Goal: Task Accomplishment & Management: Manage account settings

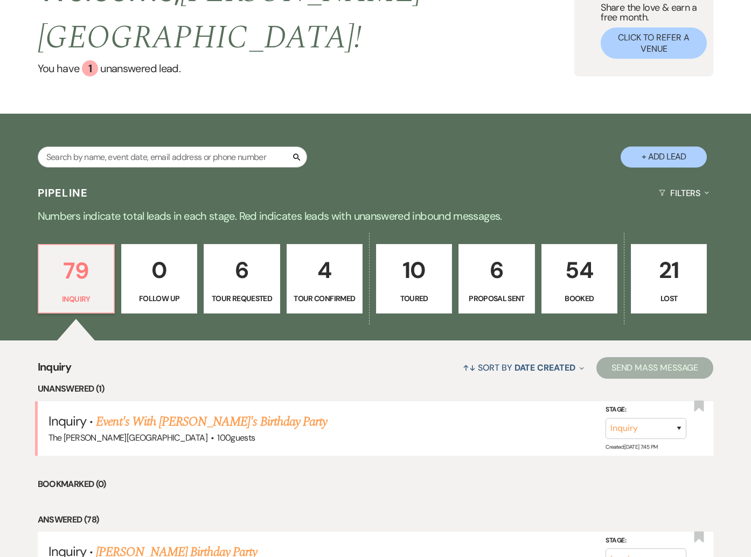
scroll to position [102, 0]
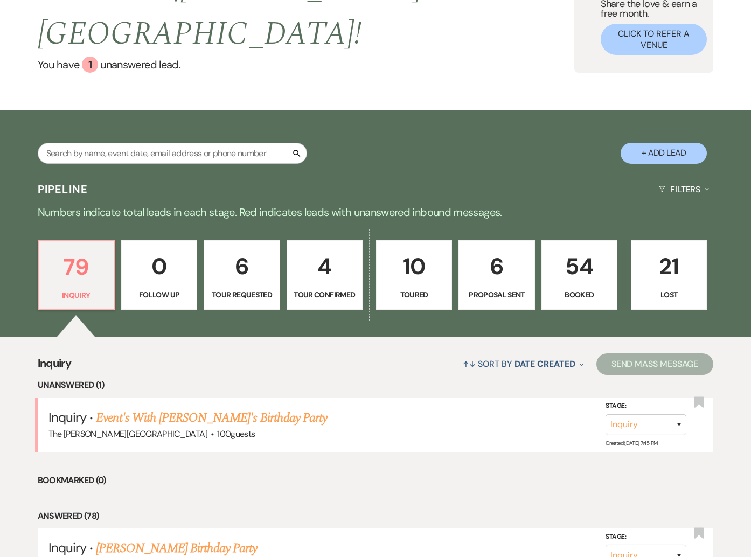
click at [596, 254] on p "54" at bounding box center [580, 266] width 62 height 36
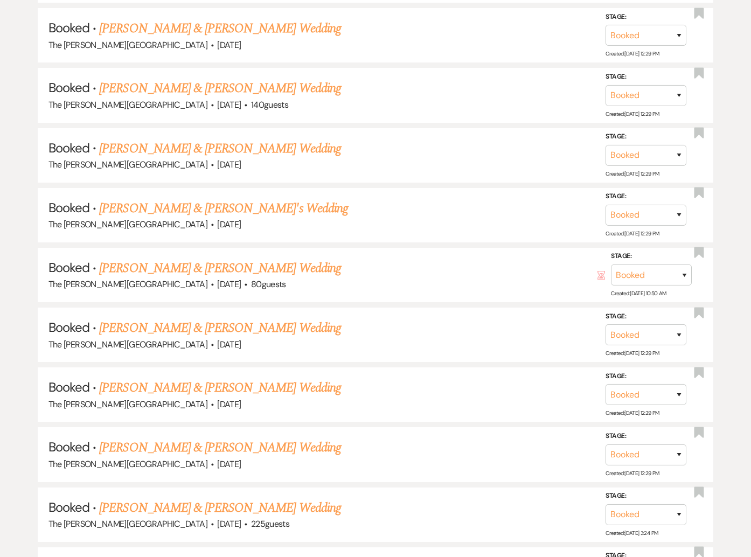
scroll to position [1581, 0]
drag, startPoint x: 249, startPoint y: 229, endPoint x: 103, endPoint y: 230, distance: 146.0
click at [103, 258] on h5 "Booked · Danielle Lukanowski & Mike Krizmanich's Wedding" at bounding box center [375, 267] width 655 height 19
click at [66, 259] on span "Booked" at bounding box center [68, 267] width 41 height 17
drag, startPoint x: 504, startPoint y: 227, endPoint x: 485, endPoint y: 230, distance: 19.1
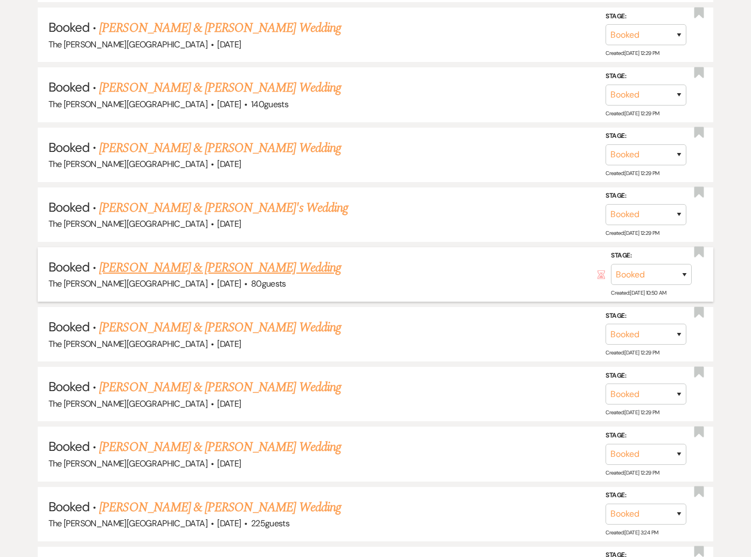
click at [503, 258] on h5 "Booked · Danielle Lukanowski & Mike Krizmanich's Wedding" at bounding box center [375, 267] width 655 height 19
click at [297, 258] on link "[PERSON_NAME] & [PERSON_NAME] Wedding" at bounding box center [219, 267] width 241 height 19
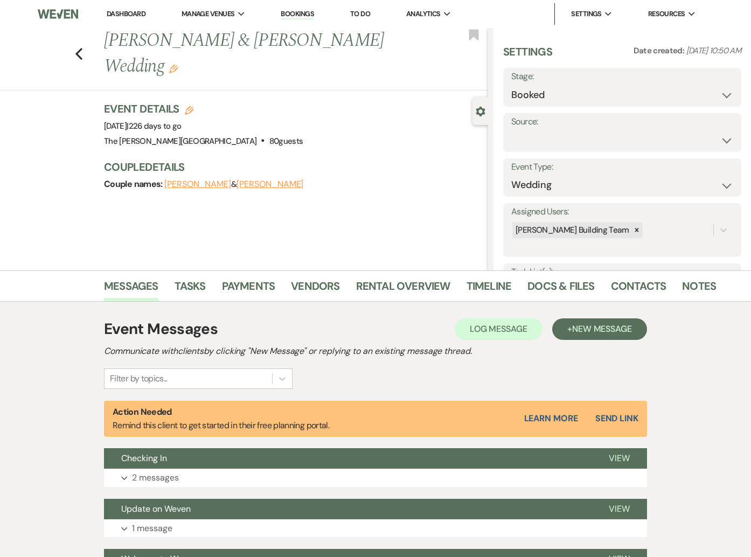
drag, startPoint x: 179, startPoint y: 218, endPoint x: 202, endPoint y: 204, distance: 26.3
click at [183, 216] on div "Previous Danielle Lukanowski & Mike Krizmanich's Wedding Edit Bookmark Gear Set…" at bounding box center [244, 149] width 488 height 242
click at [222, 189] on button "Danielle Lukanowski" at bounding box center [197, 184] width 67 height 9
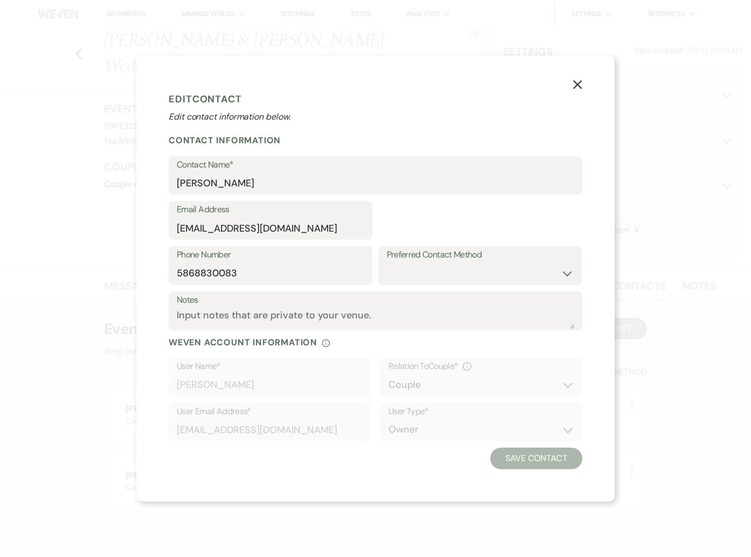
select select "1"
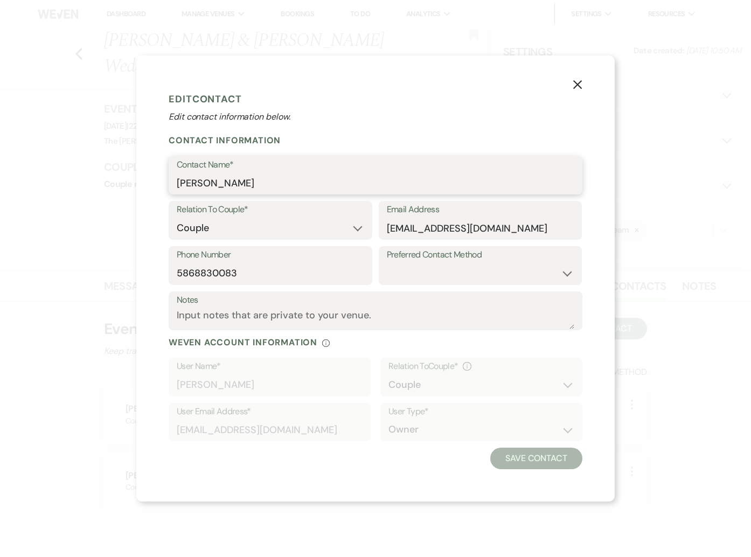
drag, startPoint x: 155, startPoint y: 180, endPoint x: 145, endPoint y: 180, distance: 9.7
click at [145, 180] on div "X Edit Contact Edit contact information below. Contact Information Contact Name…" at bounding box center [375, 279] width 478 height 447
drag, startPoint x: 446, startPoint y: 232, endPoint x: 388, endPoint y: 232, distance: 57.7
click at [387, 232] on input "danniiellanicole@gmail.com" at bounding box center [481, 228] width 188 height 21
drag, startPoint x: 282, startPoint y: 276, endPoint x: 159, endPoint y: 275, distance: 122.3
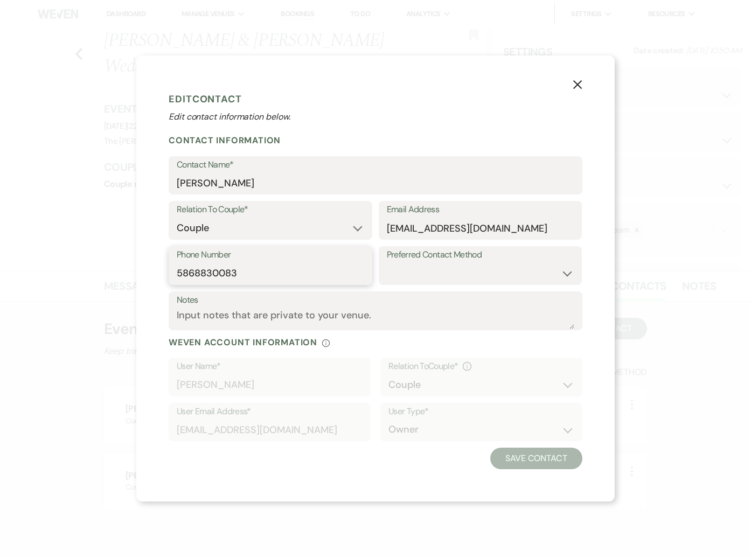
click at [159, 275] on div "X Edit Contact Edit contact information below. Contact Information Contact Name…" at bounding box center [375, 279] width 478 height 447
click at [575, 90] on button "X" at bounding box center [578, 84] width 16 height 19
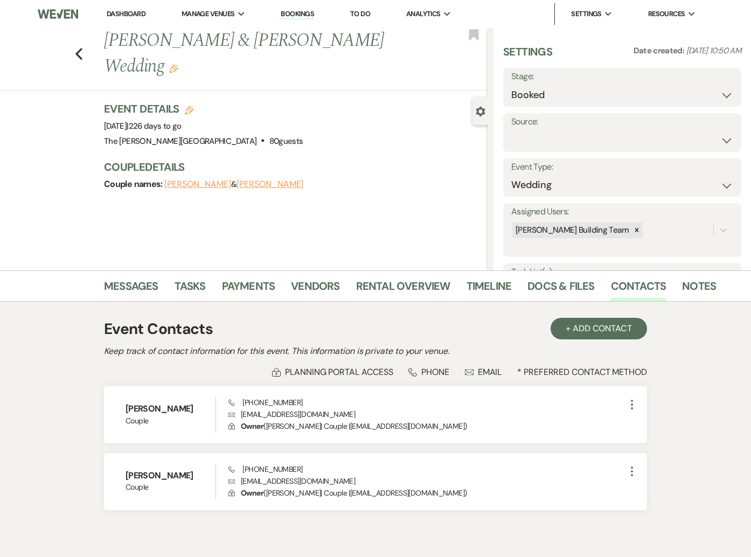
click at [275, 185] on button "Mike Krizmanich" at bounding box center [270, 184] width 67 height 9
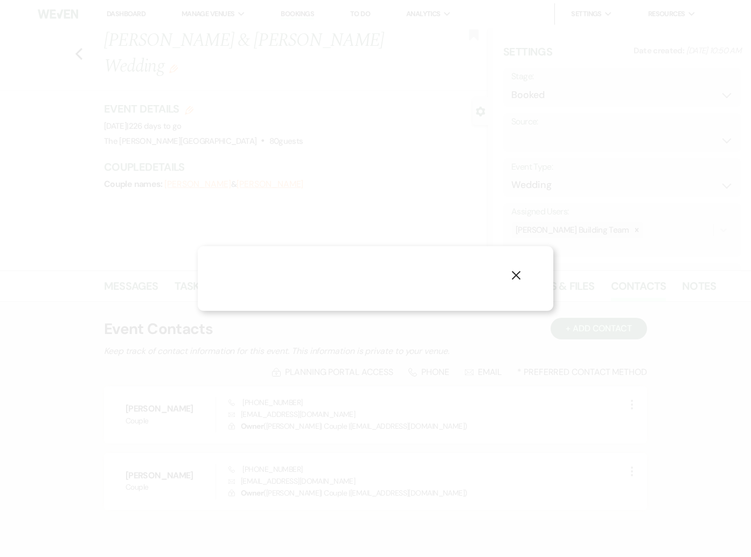
select select "1"
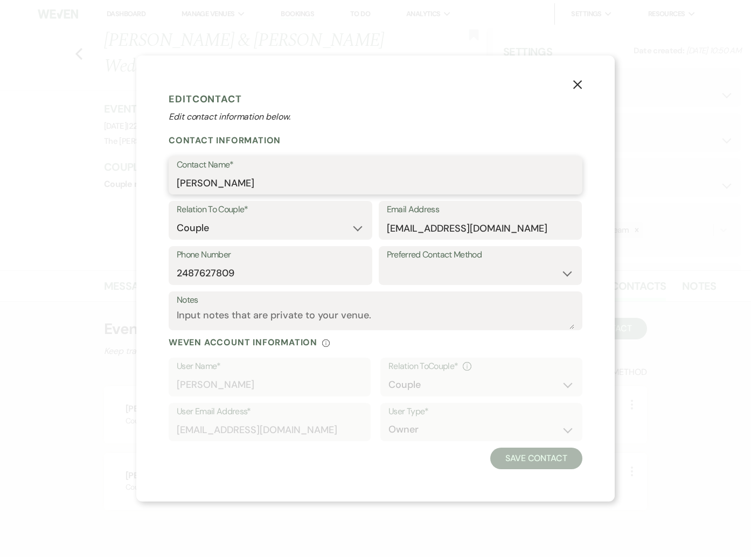
drag, startPoint x: 261, startPoint y: 187, endPoint x: 88, endPoint y: 244, distance: 182.2
click at [159, 181] on div "X Edit Contact Edit contact information below. Contact Information Contact Name…" at bounding box center [375, 279] width 478 height 447
drag, startPoint x: 242, startPoint y: 274, endPoint x: 136, endPoint y: 280, distance: 106.9
click at [142, 274] on div "X Edit Contact Edit contact information below. Contact Information Contact Name…" at bounding box center [375, 279] width 478 height 447
drag, startPoint x: 494, startPoint y: 230, endPoint x: 148, endPoint y: 297, distance: 352.3
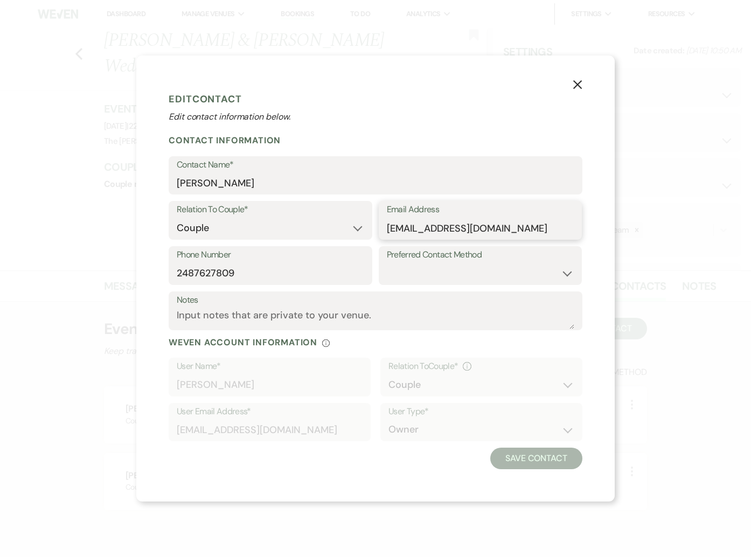
click at [377, 230] on div "Relation To Couple* Couple Planner Parent of Couple Family Member Friend Other …" at bounding box center [376, 223] width 414 height 45
drag, startPoint x: 574, startPoint y: 85, endPoint x: 454, endPoint y: 186, distance: 157.2
click at [574, 85] on icon "X" at bounding box center [578, 85] width 10 height 10
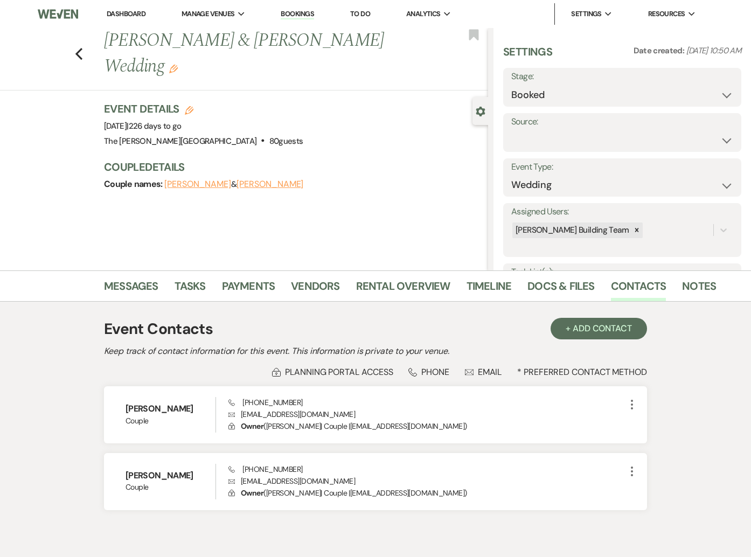
click at [392, 234] on div "Previous Danielle Lukanowski & Mike Krizmanich's Wedding Edit Bookmark Gear Set…" at bounding box center [244, 149] width 488 height 242
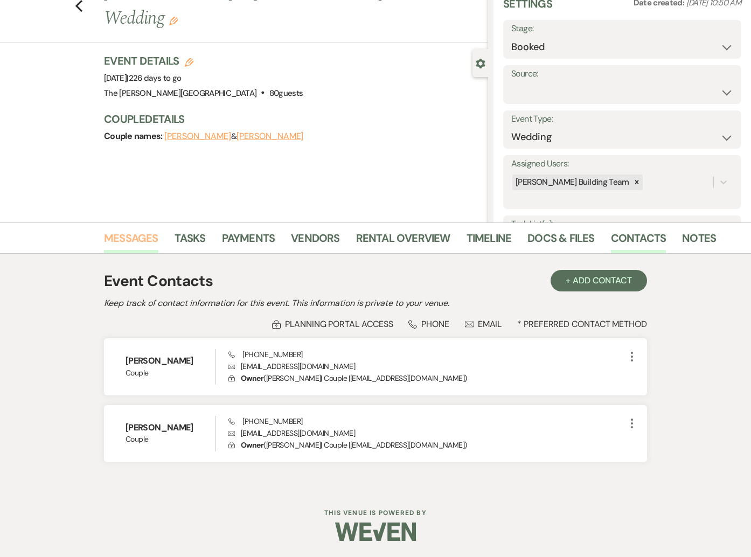
click at [123, 232] on link "Messages" at bounding box center [131, 242] width 54 height 24
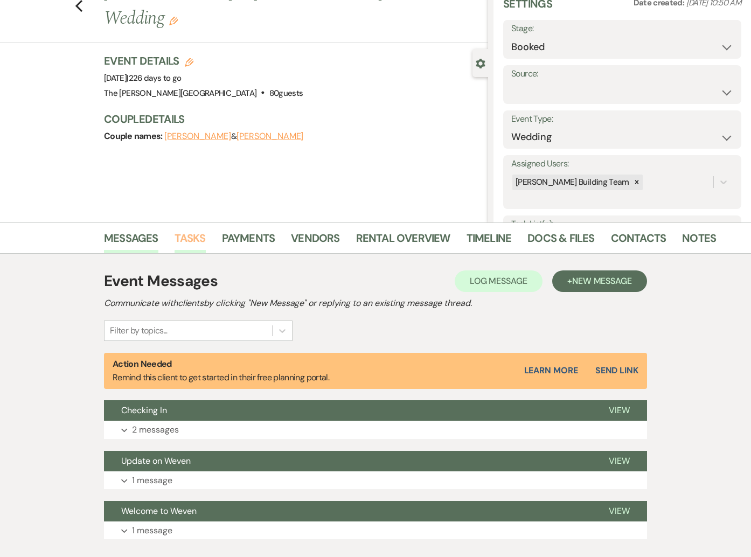
click at [182, 240] on link "Tasks" at bounding box center [190, 242] width 31 height 24
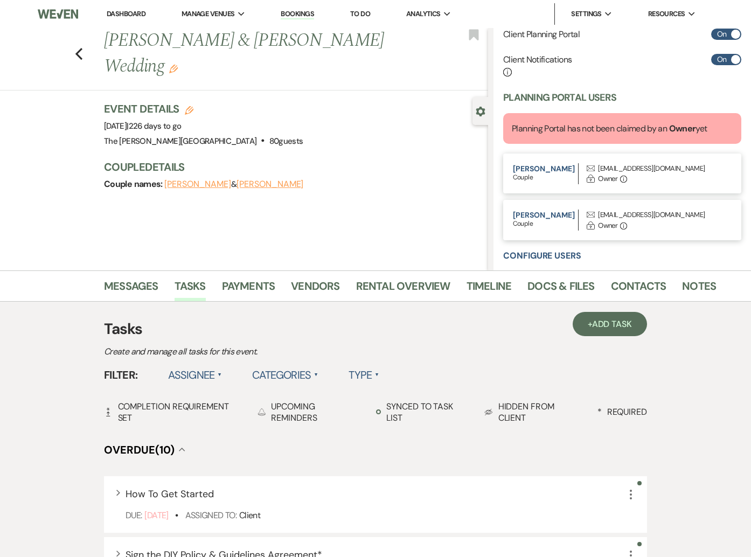
scroll to position [345, 0]
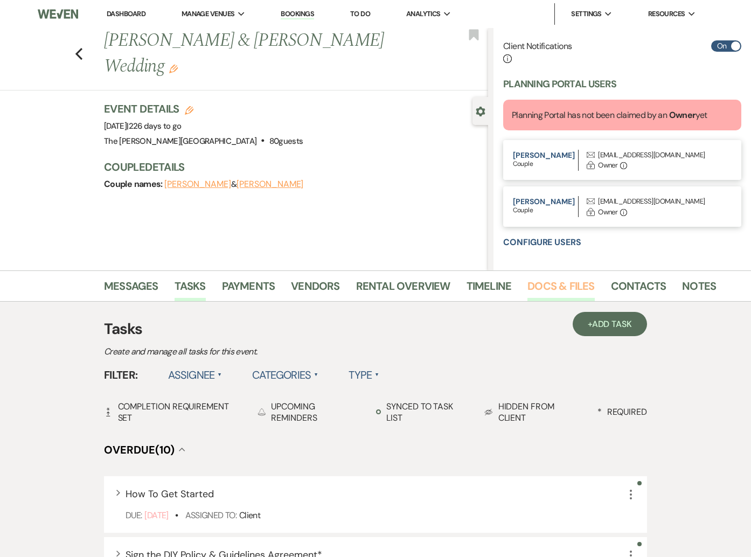
click at [586, 289] on link "Docs & Files" at bounding box center [561, 290] width 67 height 24
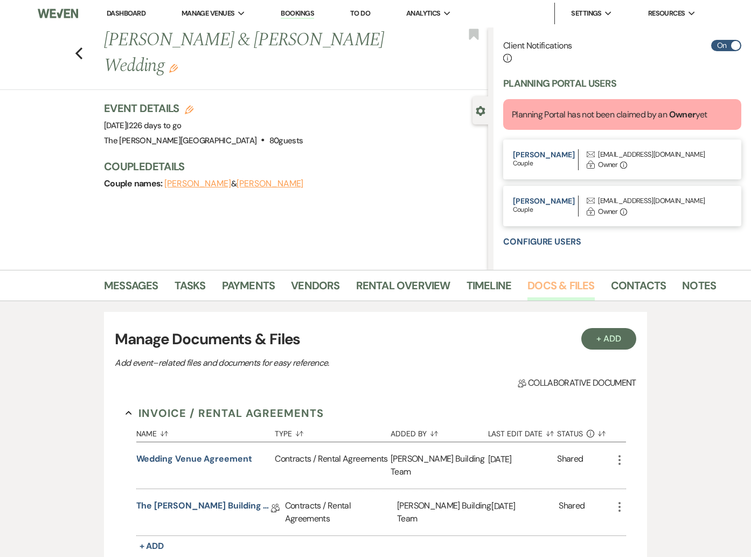
scroll to position [135, 0]
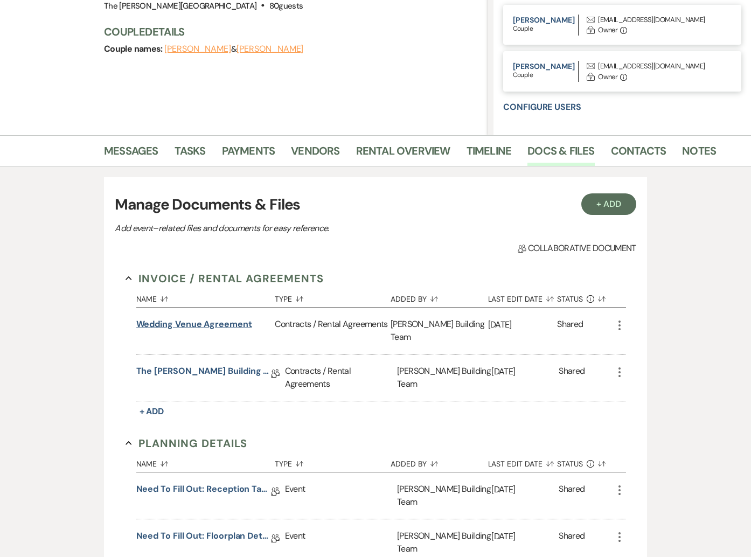
click at [212, 330] on button "Wedding Venue Agreement" at bounding box center [194, 324] width 116 height 13
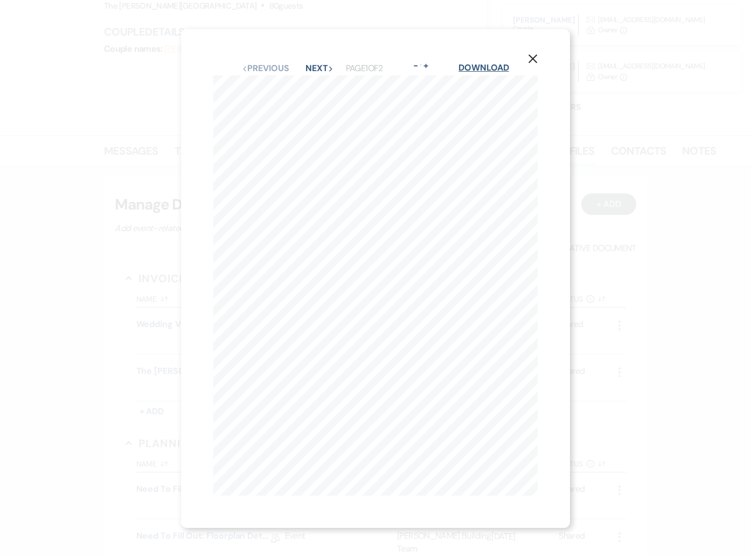
click at [474, 72] on link "Download" at bounding box center [484, 67] width 50 height 11
click at [537, 54] on icon "X" at bounding box center [533, 59] width 10 height 10
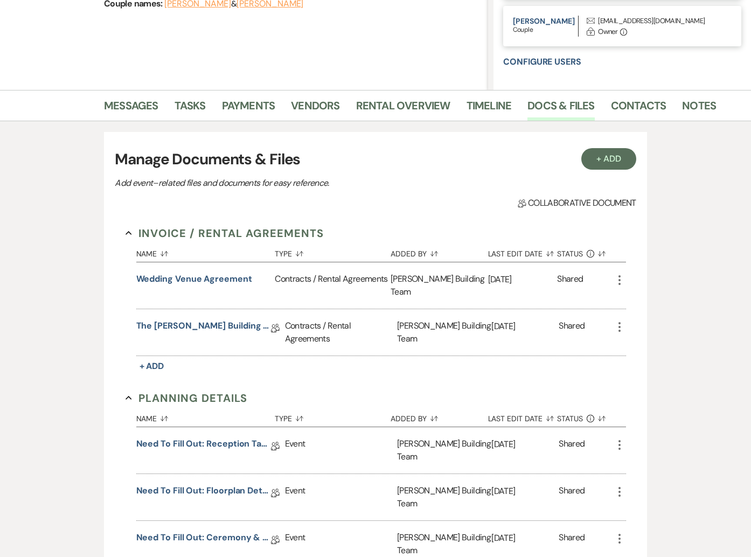
scroll to position [184, 0]
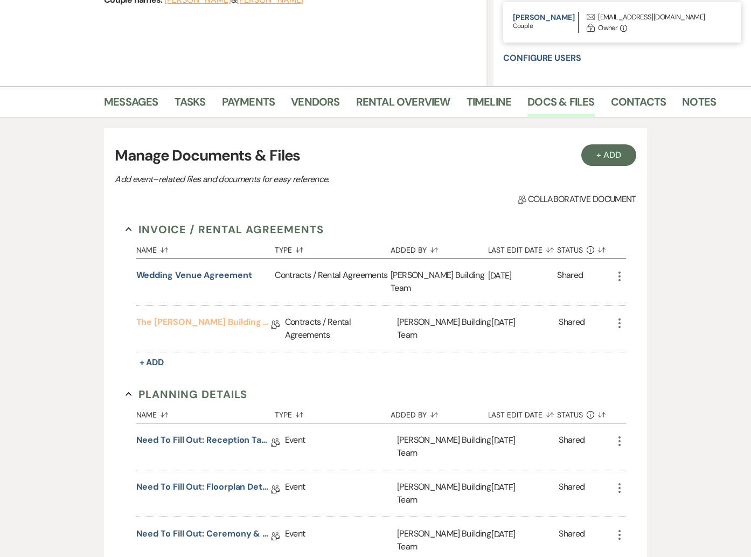
drag, startPoint x: 238, startPoint y: 313, endPoint x: 419, endPoint y: 105, distance: 275.8
click at [238, 316] on link "The Harris Building DIY & Policy Guidelines" at bounding box center [203, 324] width 135 height 17
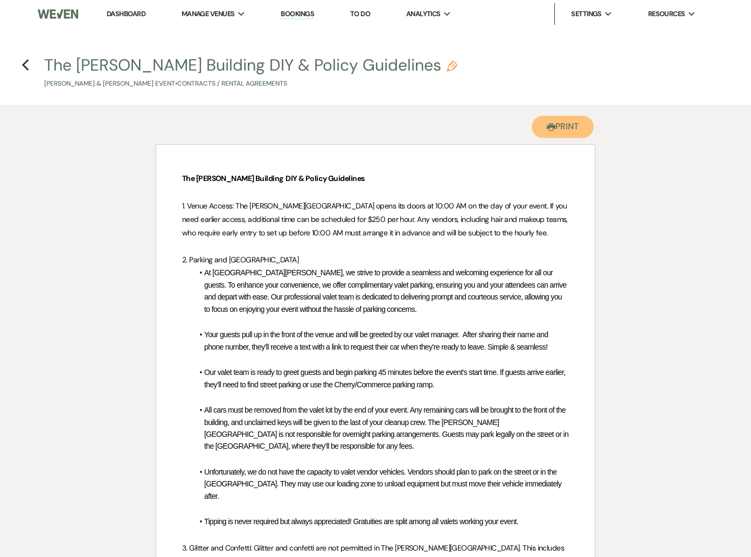
click at [559, 129] on button "Printer Print" at bounding box center [563, 127] width 62 height 22
click at [28, 65] on icon "Previous" at bounding box center [26, 65] width 8 height 13
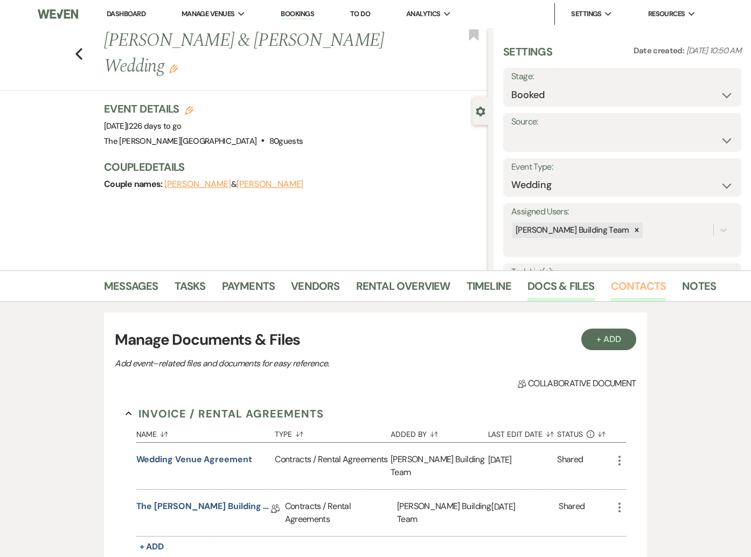
click at [643, 288] on link "Contacts" at bounding box center [639, 290] width 56 height 24
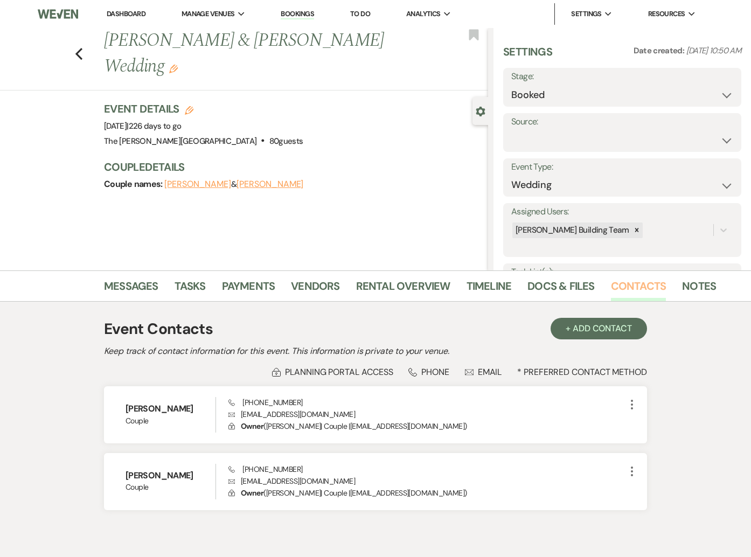
scroll to position [41, 0]
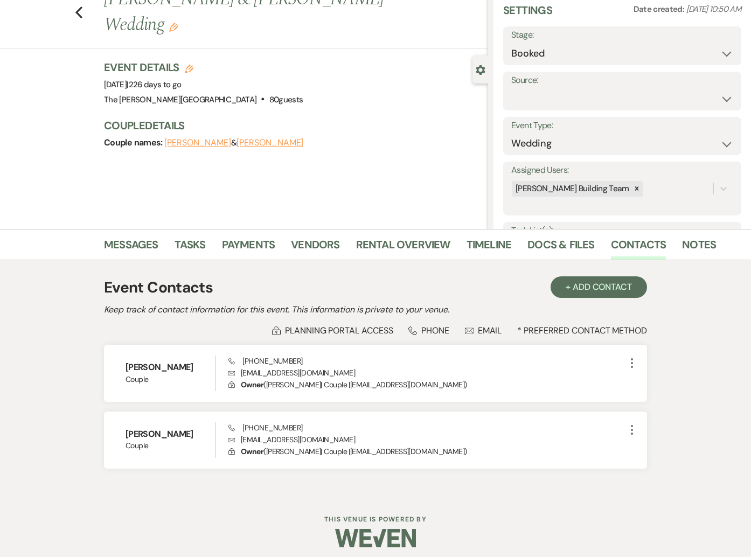
click at [405, 210] on div "Previous Danielle Lukanowski & Mike Krizmanich's Wedding Edit Bookmark Gear Set…" at bounding box center [244, 108] width 488 height 242
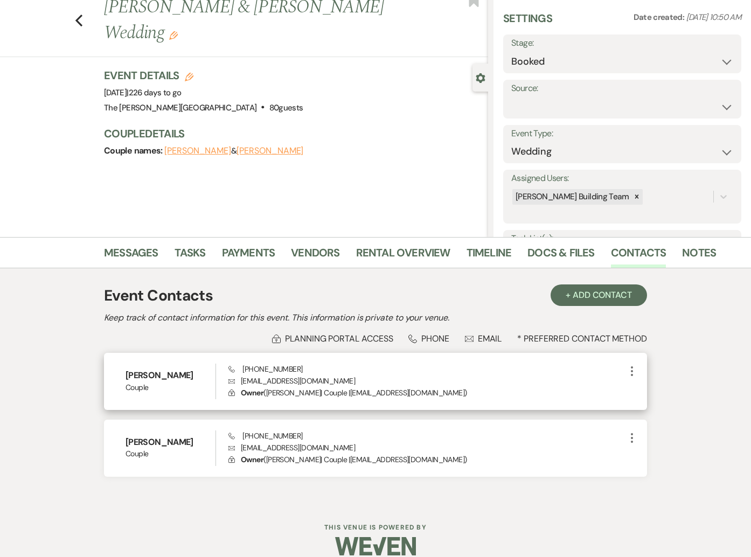
drag, startPoint x: 206, startPoint y: 376, endPoint x: 137, endPoint y: 376, distance: 68.4
click at [119, 377] on div "Danielle Lukanowski Couple Phone (586) 883-0083 Envelope danniiellanicole@gmail…" at bounding box center [375, 381] width 543 height 57
copy h6 "Danielle Lukanowski"
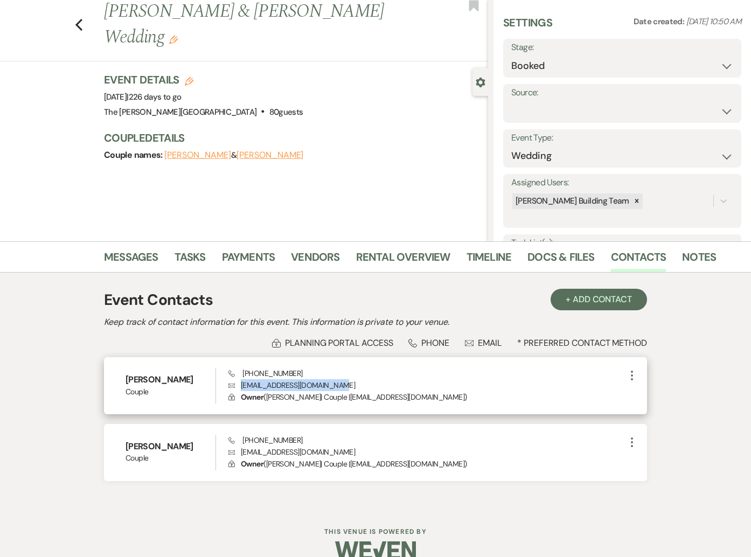
drag, startPoint x: 355, startPoint y: 386, endPoint x: 242, endPoint y: 386, distance: 113.2
click at [242, 386] on p "Envelope danniiellanicole@gmail.com" at bounding box center [426, 385] width 397 height 12
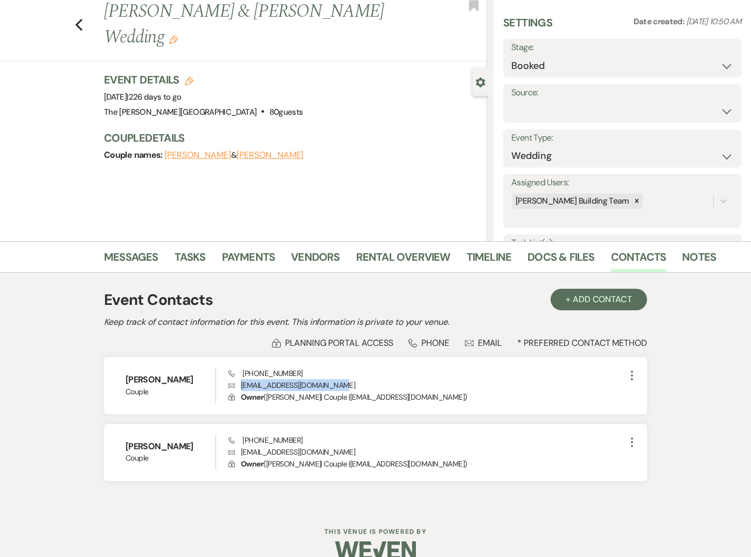
copy p "danniiellanicole@gmail.com"
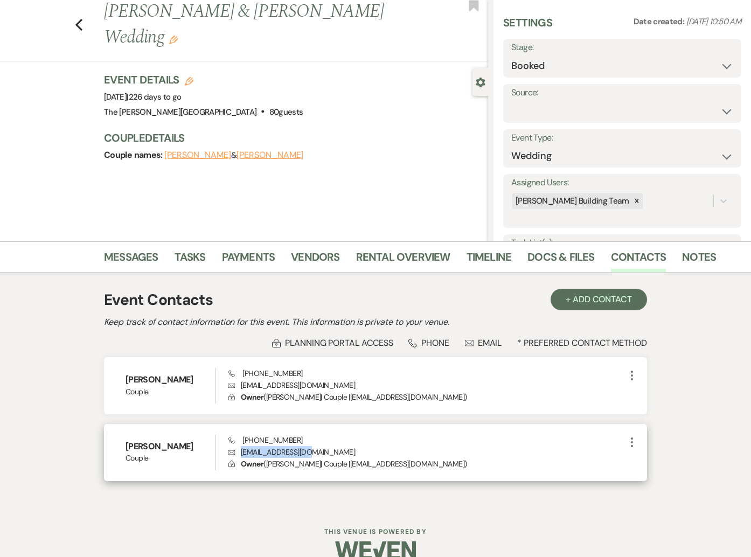
drag, startPoint x: 303, startPoint y: 456, endPoint x: 237, endPoint y: 457, distance: 66.3
click at [241, 456] on p "Envelope mjkrizma@gmail.com" at bounding box center [426, 452] width 397 height 12
copy p "mjkrizma@gmail.com"
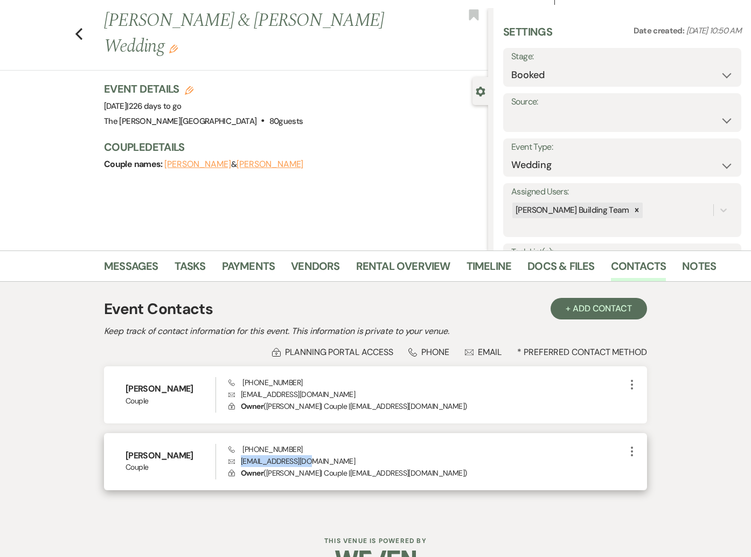
drag, startPoint x: 186, startPoint y: 456, endPoint x: 122, endPoint y: 453, distance: 64.2
click at [123, 455] on div "Mike Krizmanich Couple Phone (248) 762-7809 Envelope mjkrizma@gmail.com Lock Ow…" at bounding box center [375, 461] width 543 height 57
copy h6 "Mike Krizmanich"
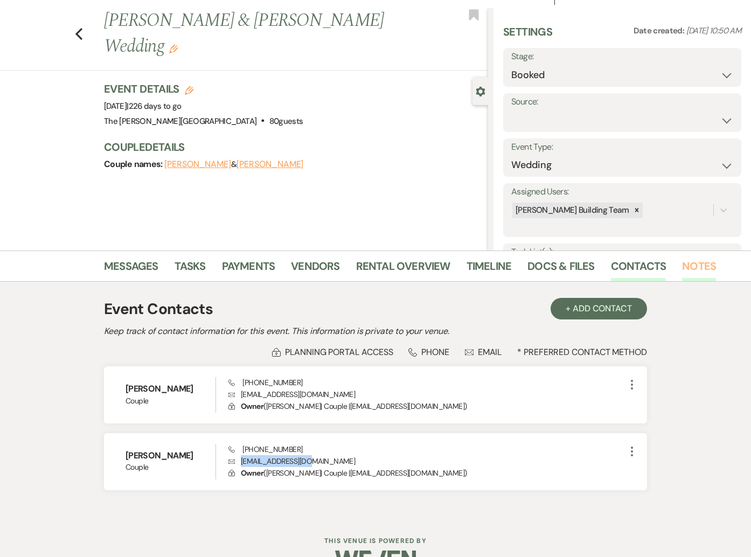
click at [682, 272] on link "Notes" at bounding box center [699, 270] width 34 height 24
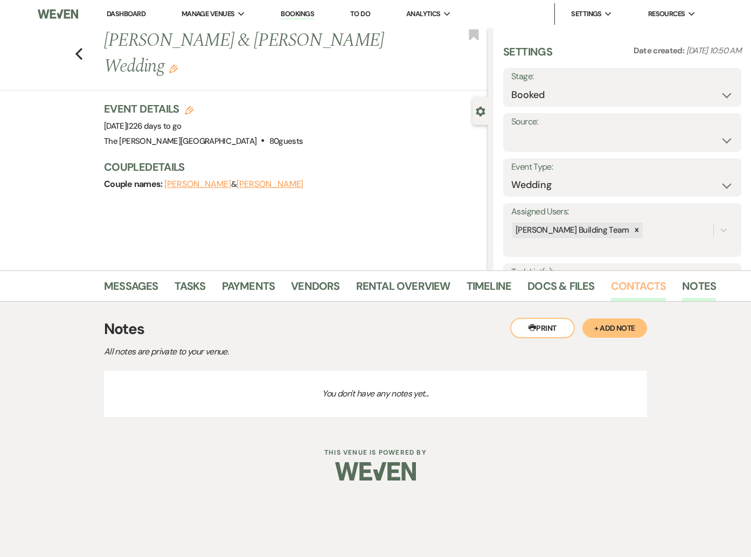
click at [623, 287] on link "Contacts" at bounding box center [639, 290] width 56 height 24
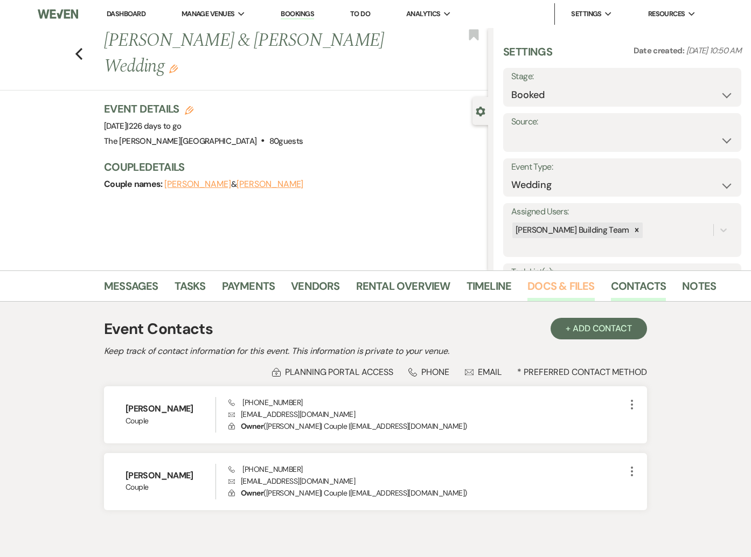
click at [556, 289] on link "Docs & Files" at bounding box center [561, 290] width 67 height 24
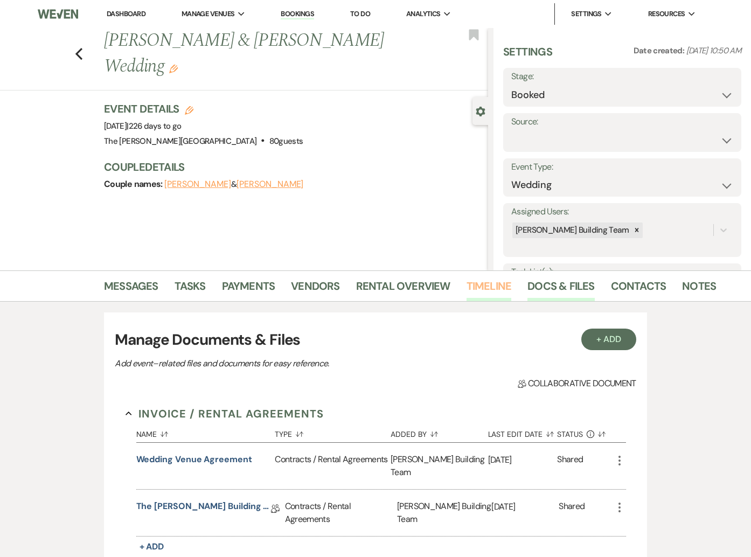
click at [506, 287] on link "Timeline" at bounding box center [489, 290] width 45 height 24
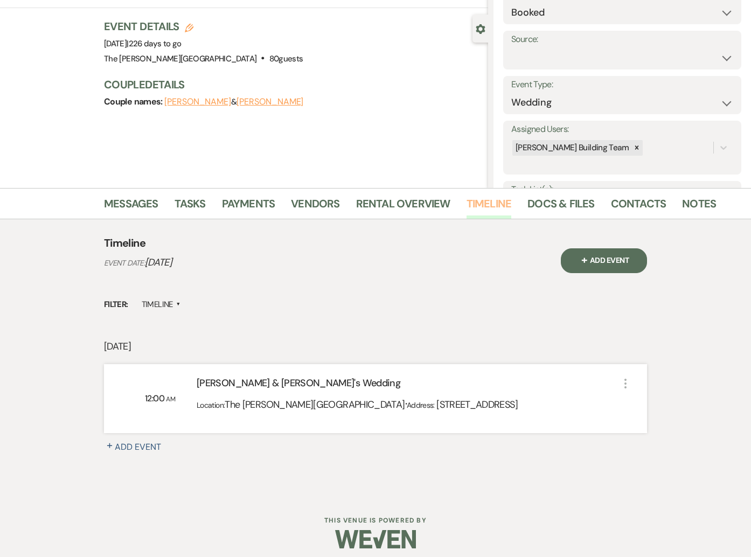
scroll to position [90, 0]
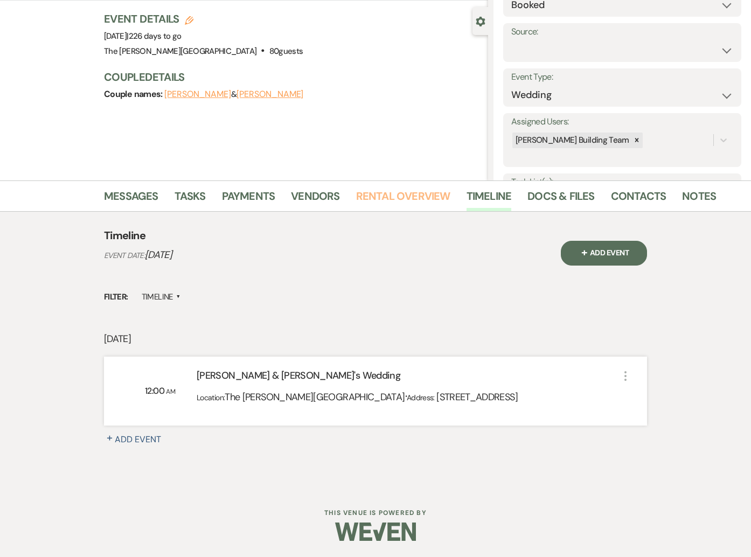
click at [415, 198] on link "Rental Overview" at bounding box center [403, 200] width 94 height 24
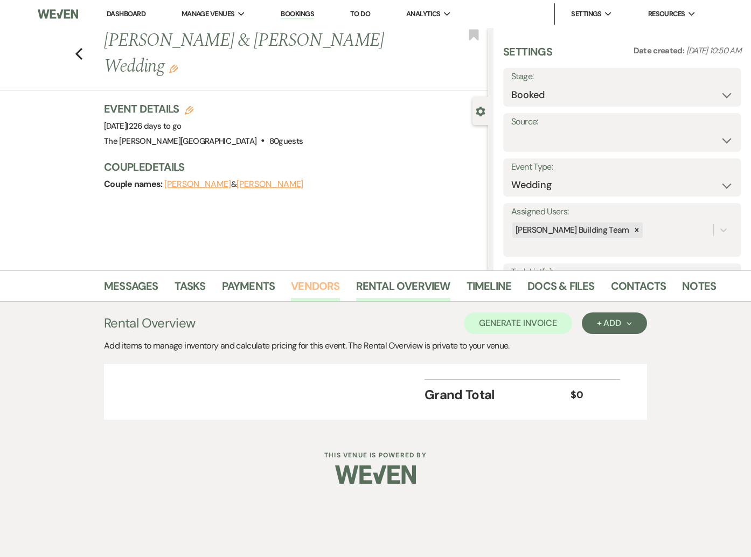
click at [317, 280] on link "Vendors" at bounding box center [315, 290] width 48 height 24
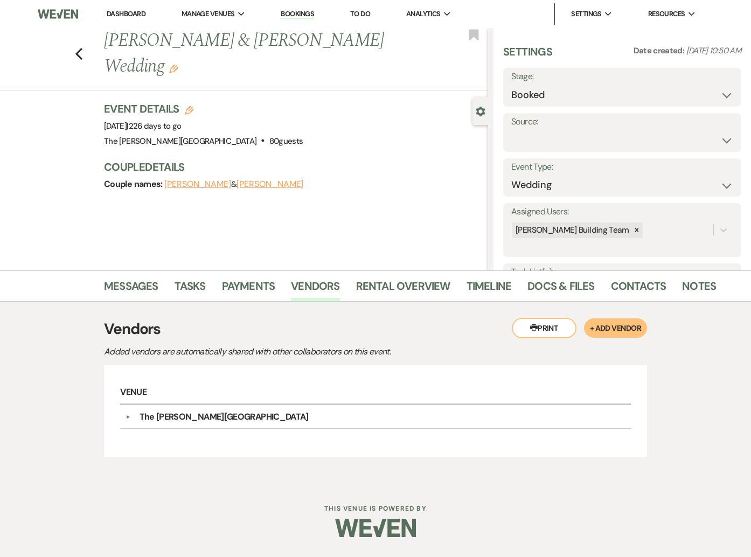
click at [126, 422] on div "▼ The Harris Building" at bounding box center [376, 417] width 501 height 13
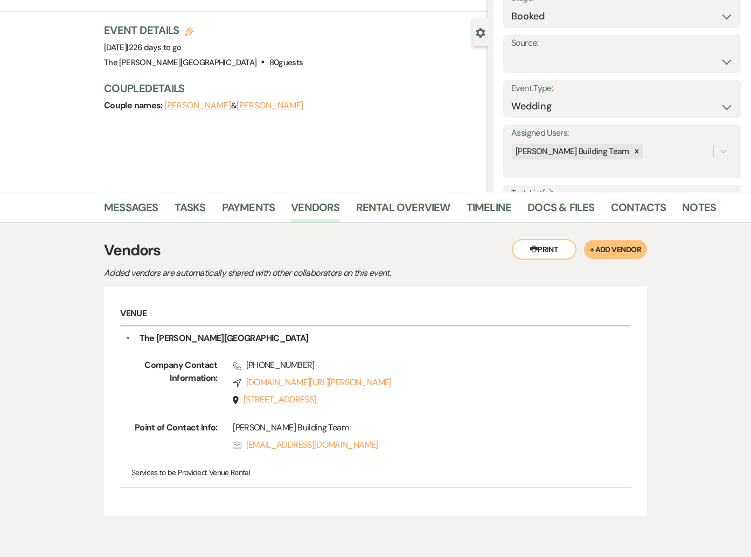
scroll to position [78, 0]
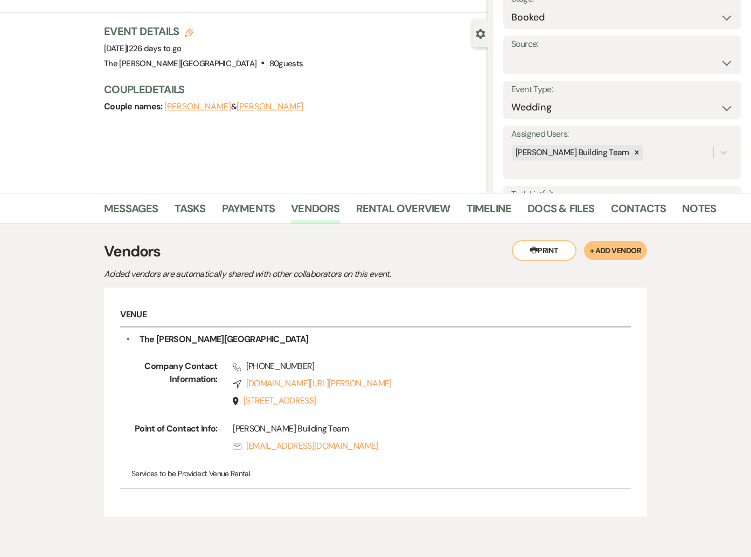
click at [279, 204] on li "Payments" at bounding box center [257, 211] width 70 height 26
click at [263, 208] on link "Payments" at bounding box center [248, 212] width 53 height 24
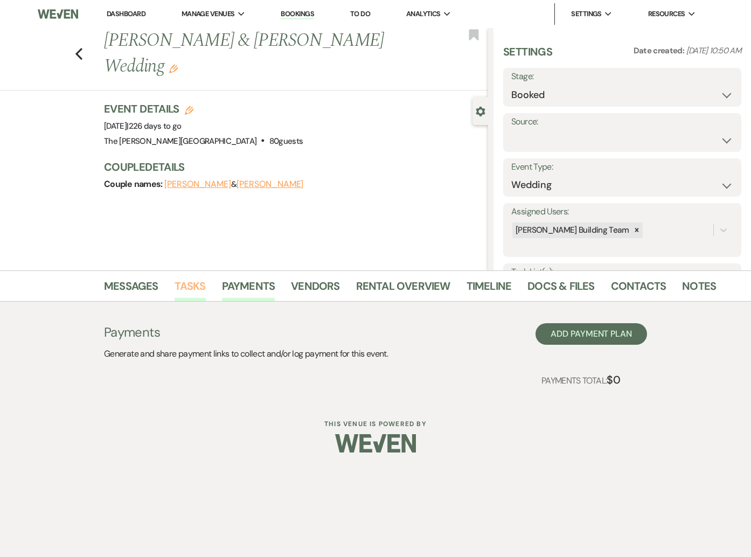
click at [175, 292] on link "Tasks" at bounding box center [190, 290] width 31 height 24
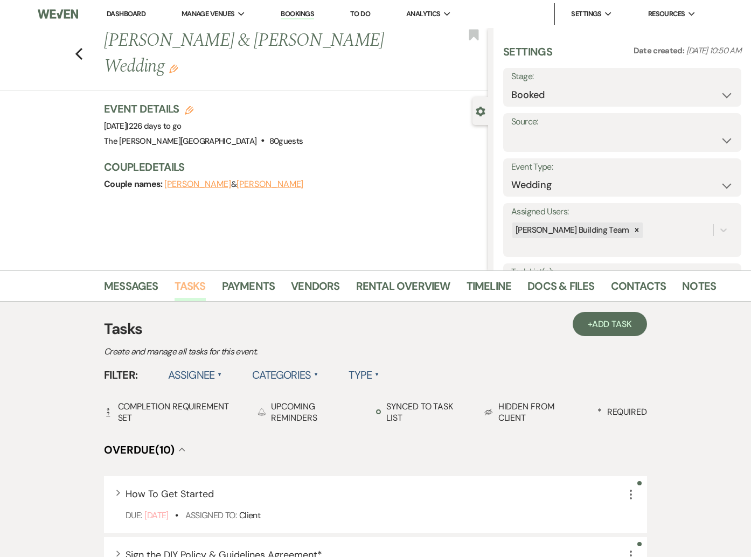
scroll to position [97, 0]
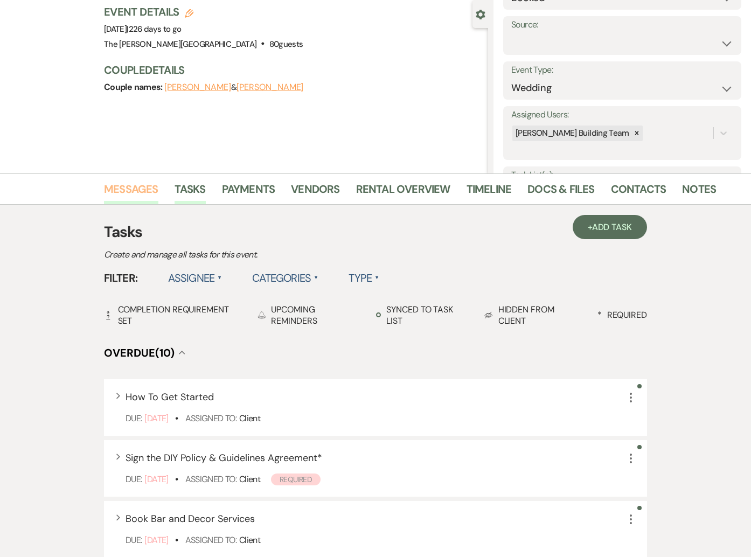
click at [133, 191] on link "Messages" at bounding box center [131, 193] width 54 height 24
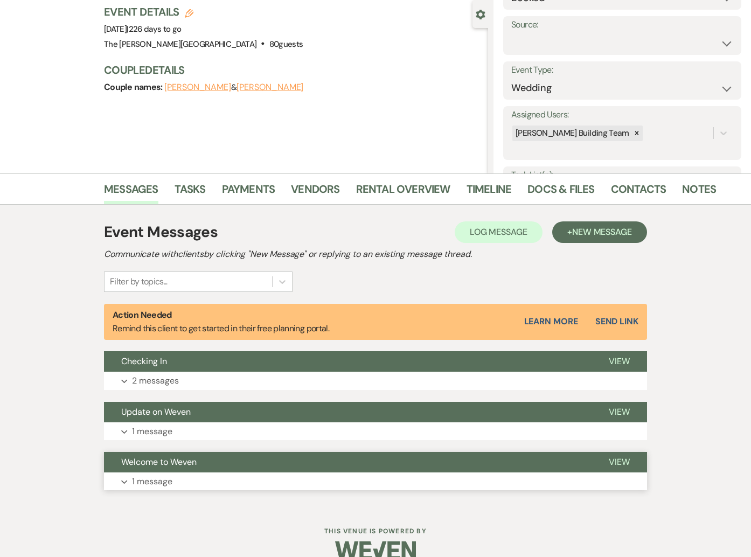
click at [133, 471] on button "Welcome to Weven" at bounding box center [348, 462] width 488 height 20
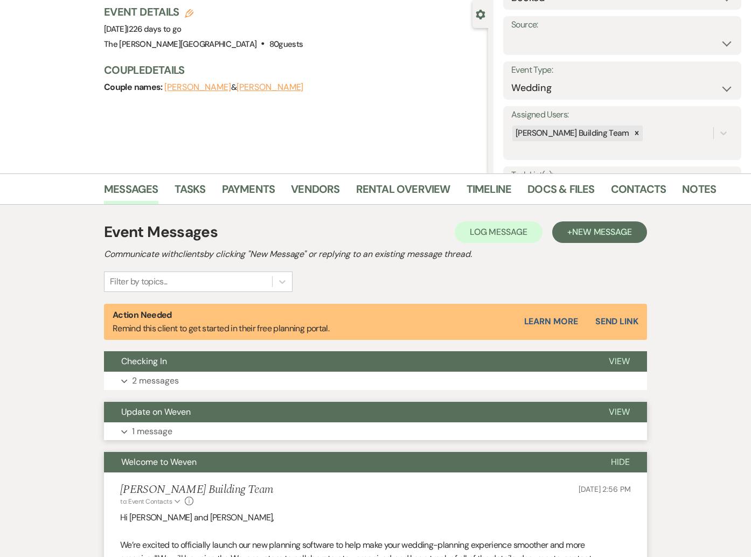
click at [129, 431] on button "Expand 1 message" at bounding box center [375, 431] width 543 height 18
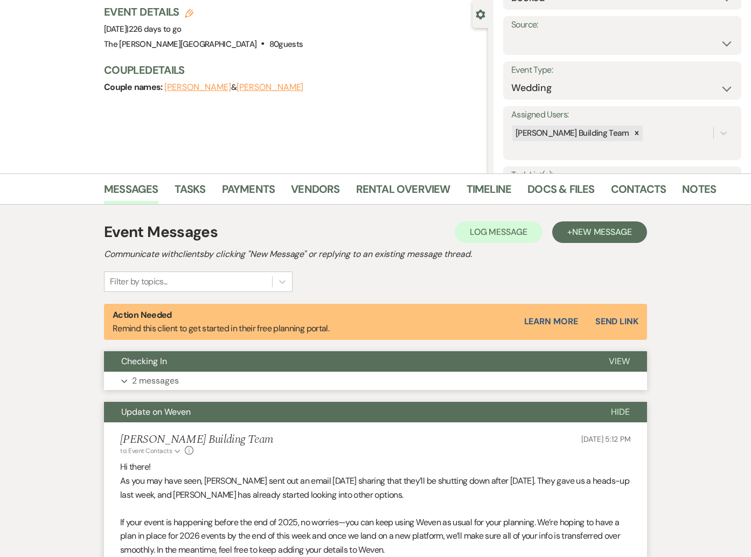
click at [129, 379] on button "Expand 2 messages" at bounding box center [375, 381] width 543 height 18
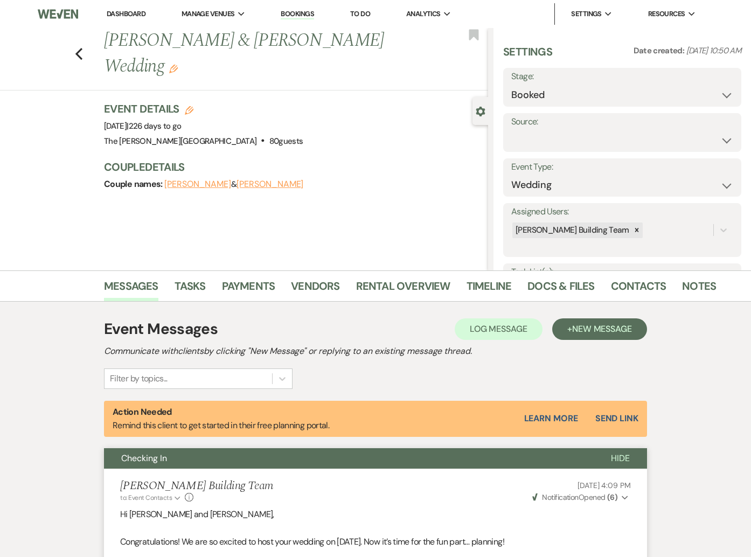
click at [72, 52] on div "Previous Danielle Lukanowski & Mike Krizmanich's Wedding Edit Bookmark" at bounding box center [242, 59] width 494 height 63
click at [77, 52] on use "button" at bounding box center [78, 54] width 7 height 12
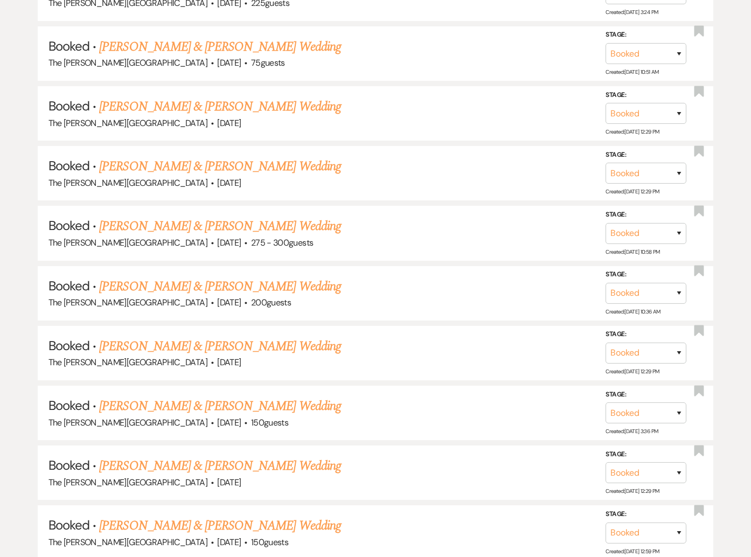
scroll to position [2067, 0]
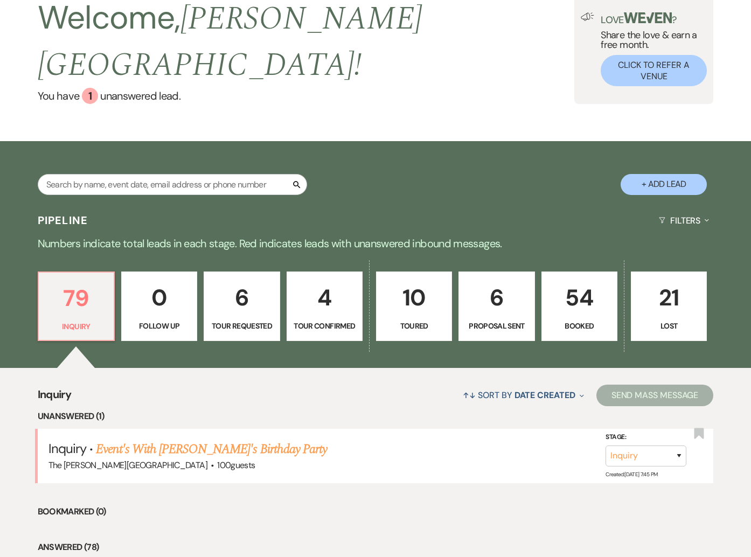
scroll to position [77, 0]
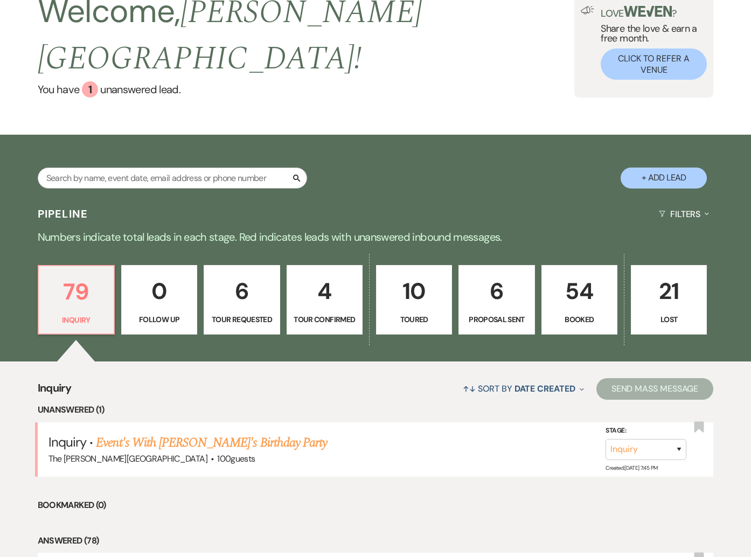
click at [581, 273] on p "54" at bounding box center [580, 291] width 62 height 36
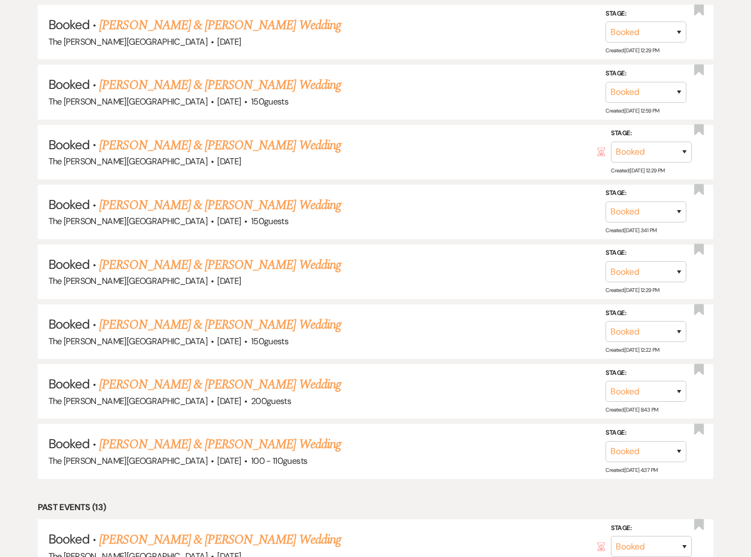
scroll to position [2577, 0]
